Goal: Ask a question

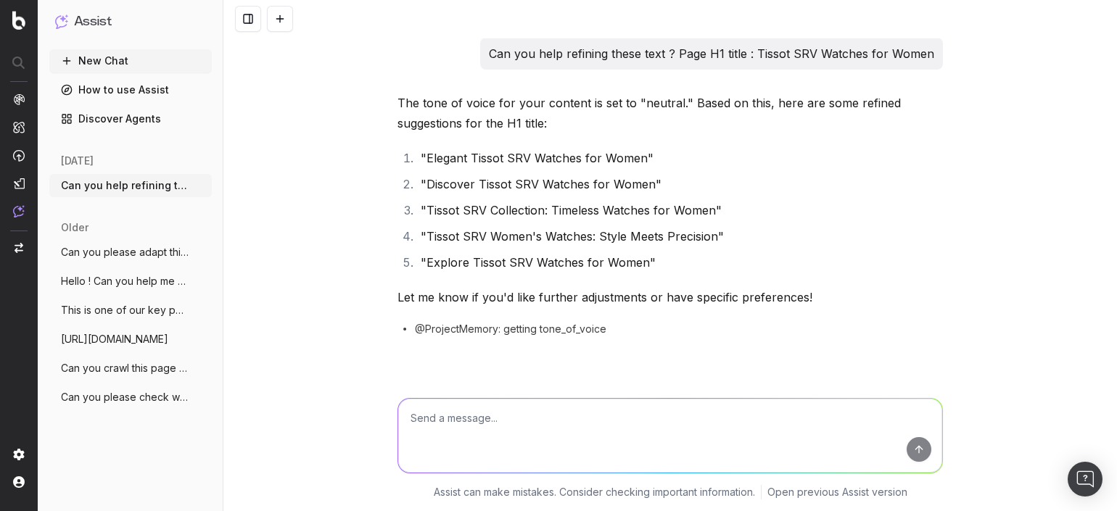
scroll to position [2700, 0]
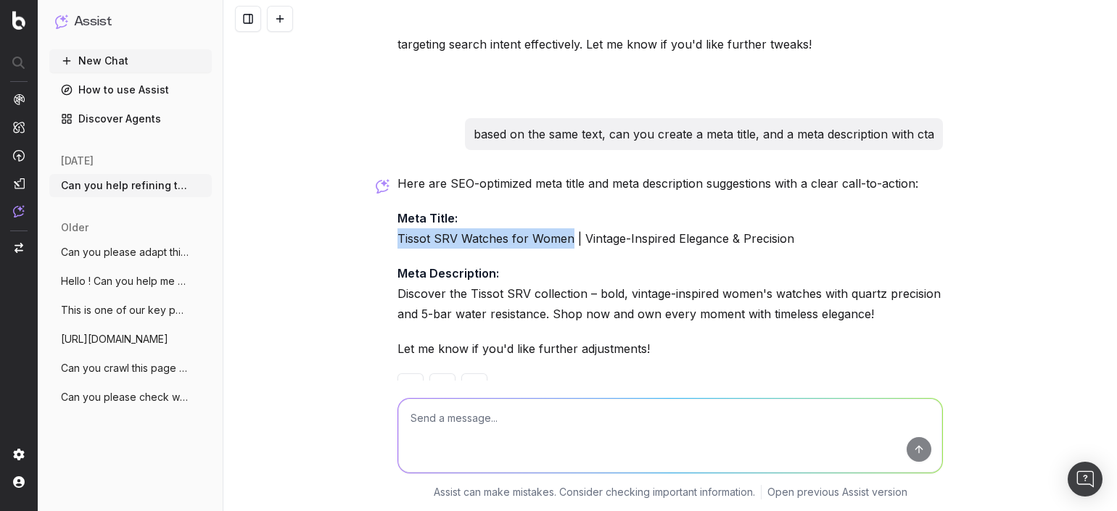
drag, startPoint x: 388, startPoint y: 250, endPoint x: 878, endPoint y: 276, distance: 490.9
click at [861, 282] on div "Here are SEO-optimized meta title and meta description suggestions with a clear…" at bounding box center [669, 297] width 545 height 249
click at [902, 276] on p "Meta Description: Discover the Tissot SRV collection – bold, vintage-inspired w…" at bounding box center [669, 293] width 545 height 61
drag, startPoint x: 591, startPoint y: 243, endPoint x: 591, endPoint y: 262, distance: 18.9
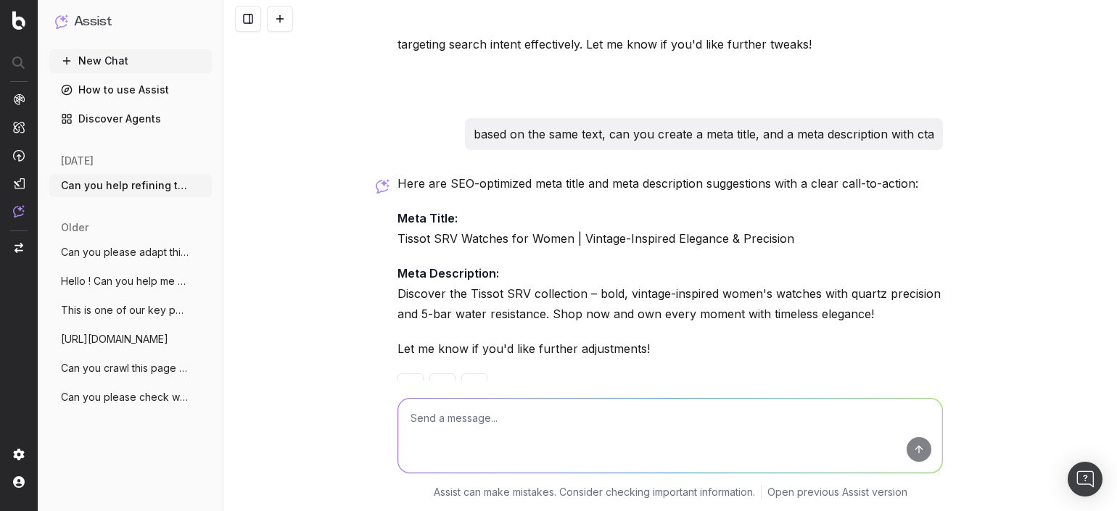
click at [591, 263] on p "Meta Description: Discover the Tissot SRV collection – bold, vintage-inspired w…" at bounding box center [669, 293] width 545 height 61
click at [529, 423] on textarea at bounding box center [670, 436] width 544 height 74
type textarea "no dashes please"
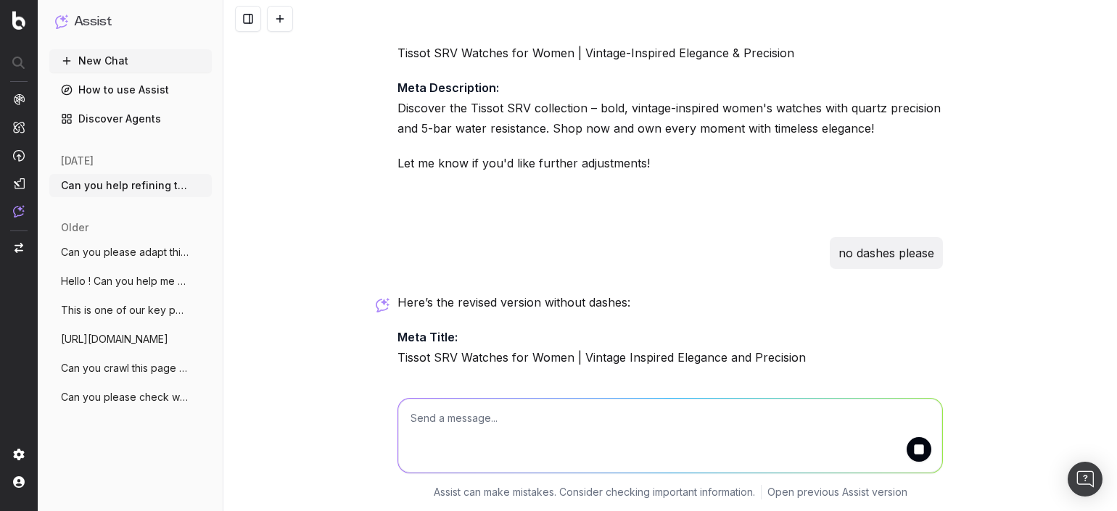
scroll to position [2906, 0]
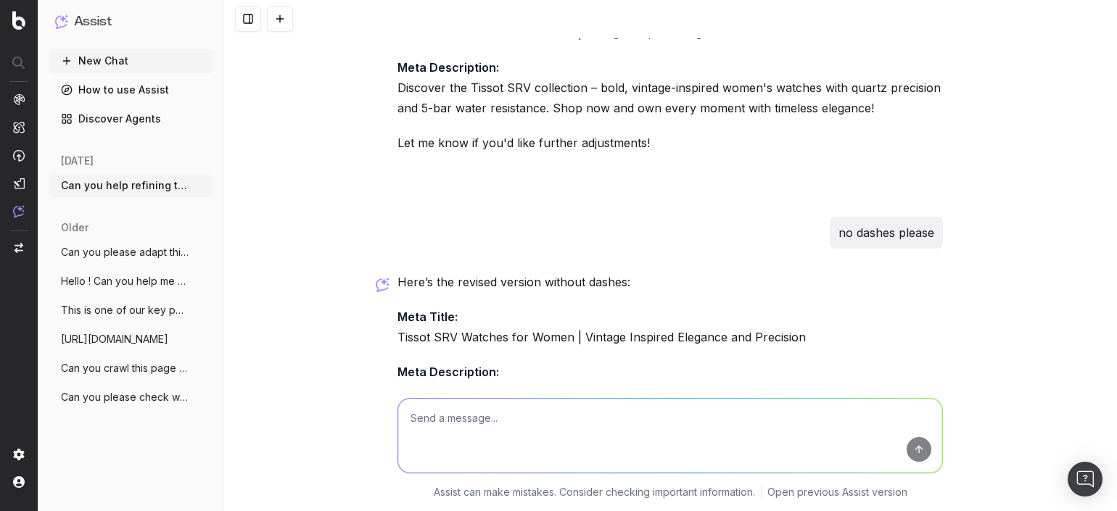
drag, startPoint x: 393, startPoint y: 345, endPoint x: 591, endPoint y: 373, distance: 200.0
click at [591, 373] on p "Meta Description: Discover the Tissot SRV collection featuring bold vintage ins…" at bounding box center [669, 392] width 545 height 61
drag, startPoint x: 591, startPoint y: 373, endPoint x: 581, endPoint y: 417, distance: 44.7
click at [581, 417] on textarea at bounding box center [670, 436] width 544 height 74
type textarea "not the shop part. Just the Discover is enough CTA"
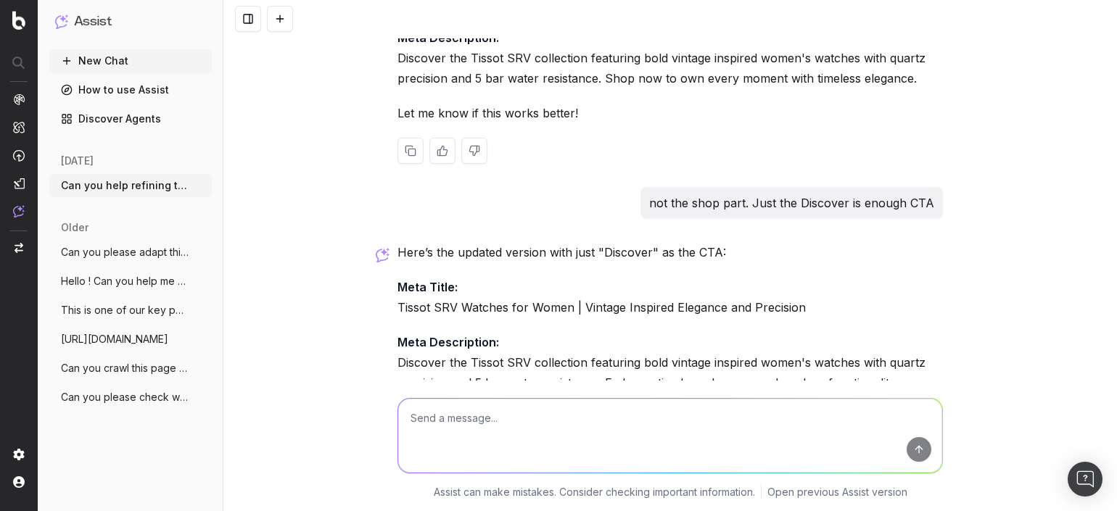
scroll to position [3309, 0]
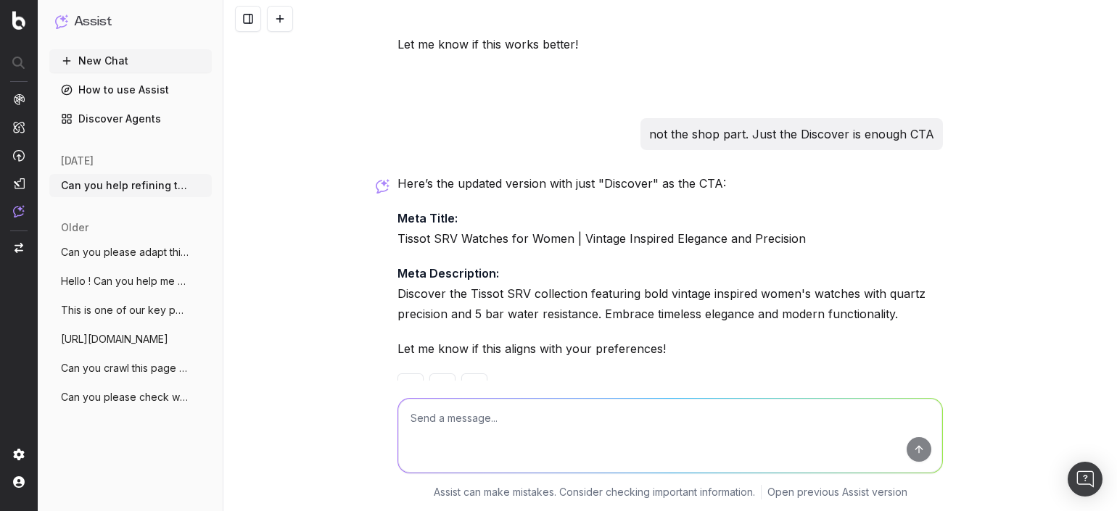
click at [567, 422] on textarea at bounding box center [670, 436] width 544 height 74
click at [518, 413] on textarea at bounding box center [670, 436] width 544 height 74
type textarea "n"
type textarea "make the second sentence not about a CTA, but about more watch info"
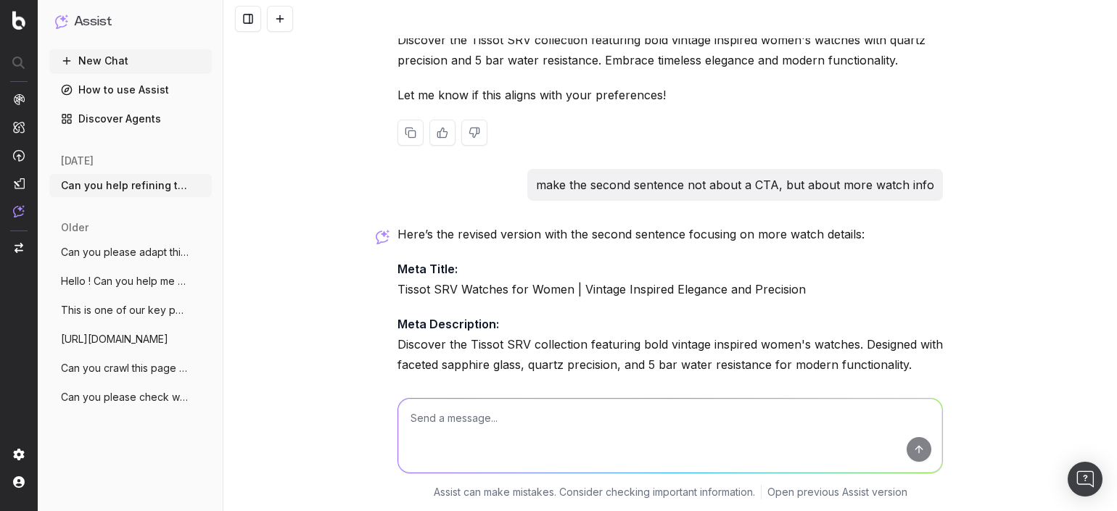
scroll to position [3613, 0]
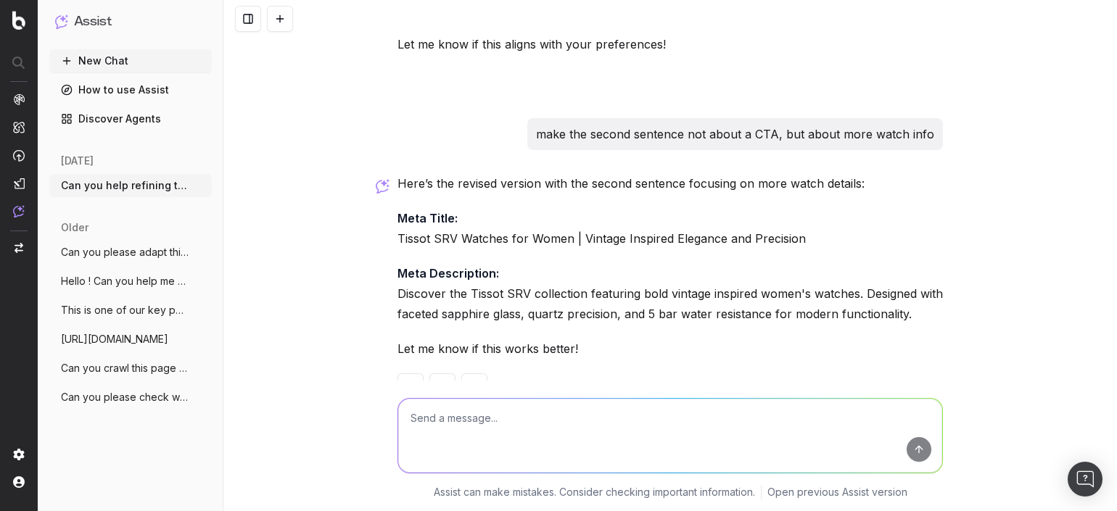
drag, startPoint x: 904, startPoint y: 270, endPoint x: 387, endPoint y: 258, distance: 516.4
copy p "Discover the Tissot SRV collection featuring bold vintage inspired women's watc…"
drag, startPoint x: 387, startPoint y: 195, endPoint x: 562, endPoint y: 196, distance: 175.5
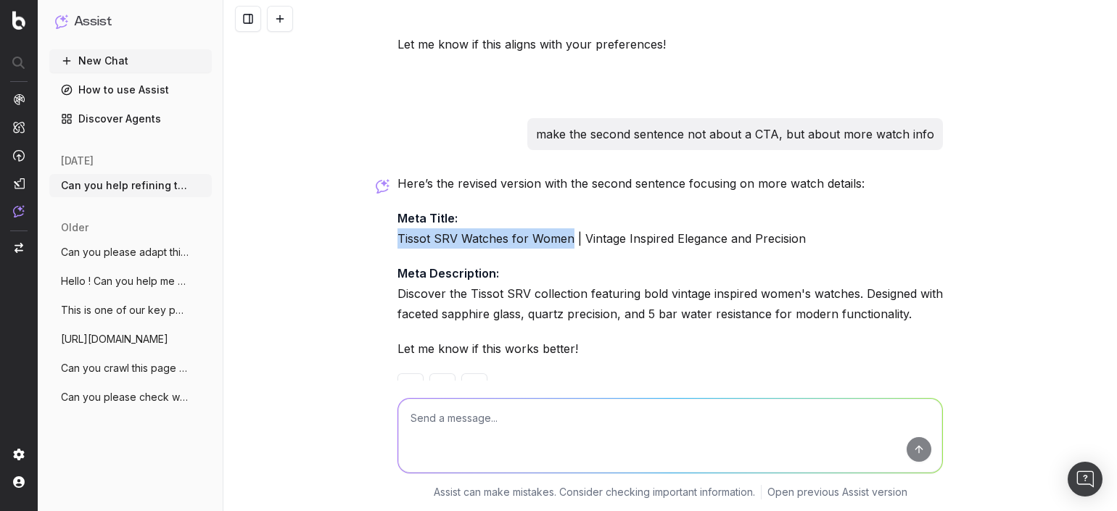
copy p "Tissot SRV Watches for Women"
